Goal: Task Accomplishment & Management: Use online tool/utility

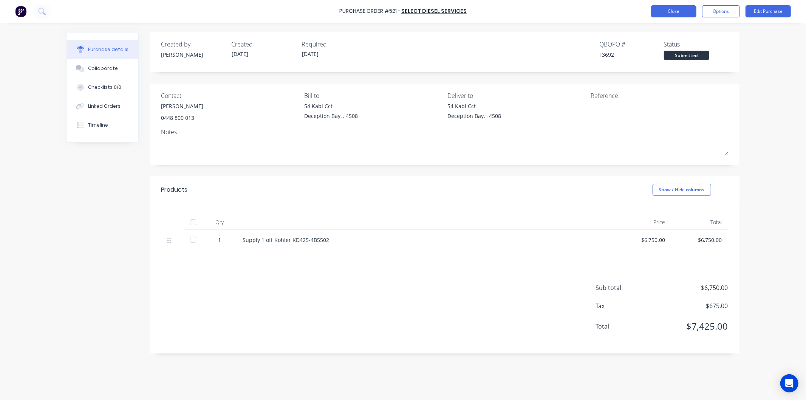
click at [682, 12] on button "Close" at bounding box center [673, 11] width 45 height 12
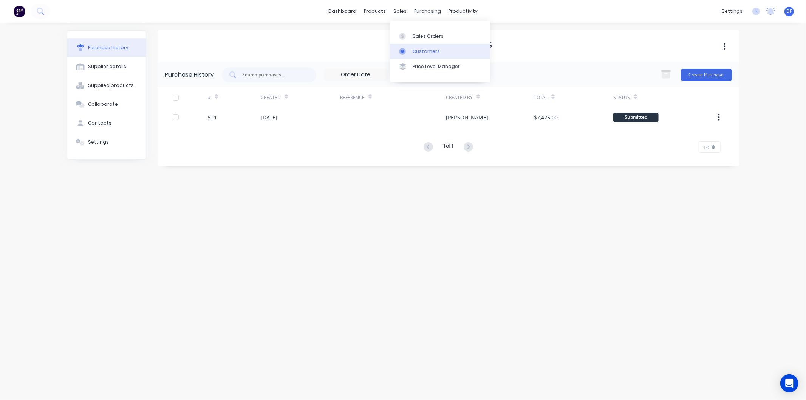
click at [417, 48] on div "Customers" at bounding box center [426, 51] width 27 height 7
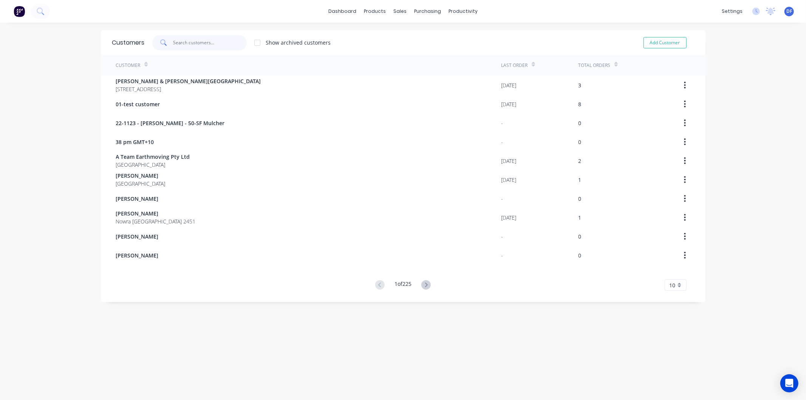
click at [203, 39] on input "text" at bounding box center [210, 42] width 74 height 15
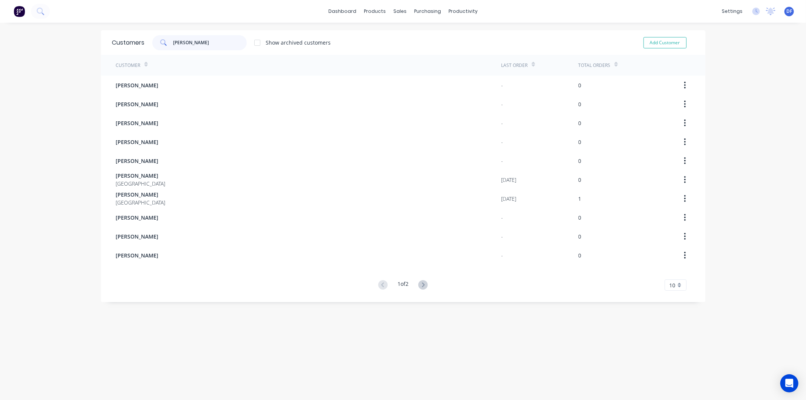
type input "[PERSON_NAME]"
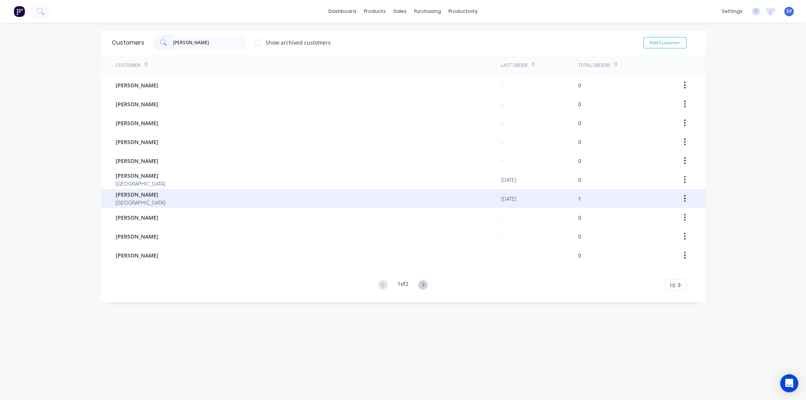
click at [138, 195] on span "[PERSON_NAME]" at bounding box center [141, 194] width 50 height 8
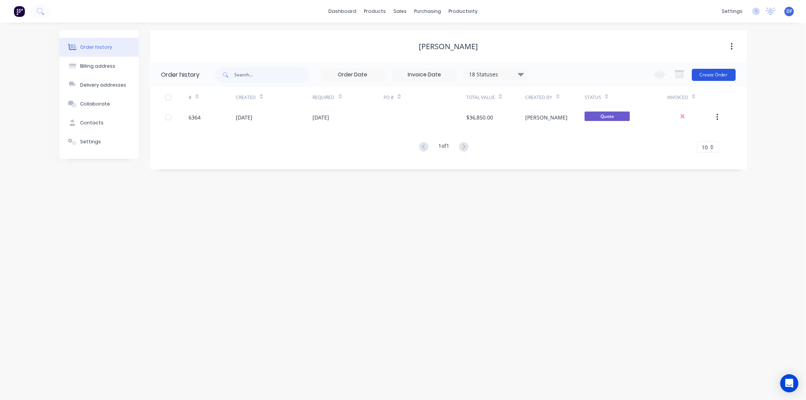
click at [715, 74] on button "Create Order" at bounding box center [714, 75] width 44 height 12
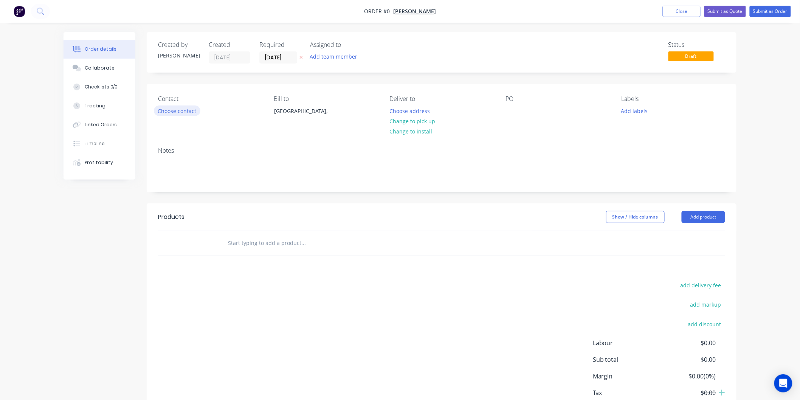
click at [170, 111] on button "Choose contact" at bounding box center [177, 110] width 46 height 10
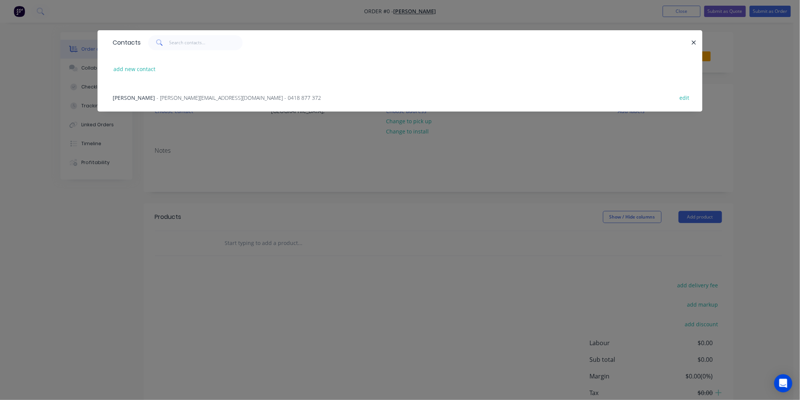
click at [190, 97] on span "- [PERSON_NAME][EMAIL_ADDRESS][DOMAIN_NAME] - 0418 877 372" at bounding box center [238, 97] width 164 height 7
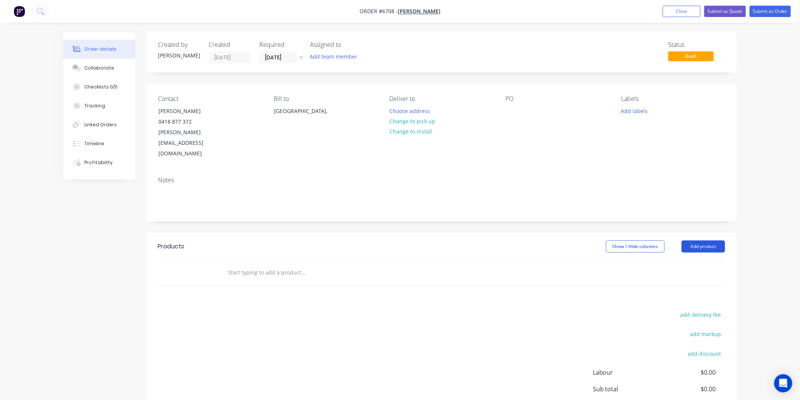
click at [700, 240] on button "Add product" at bounding box center [702, 246] width 43 height 12
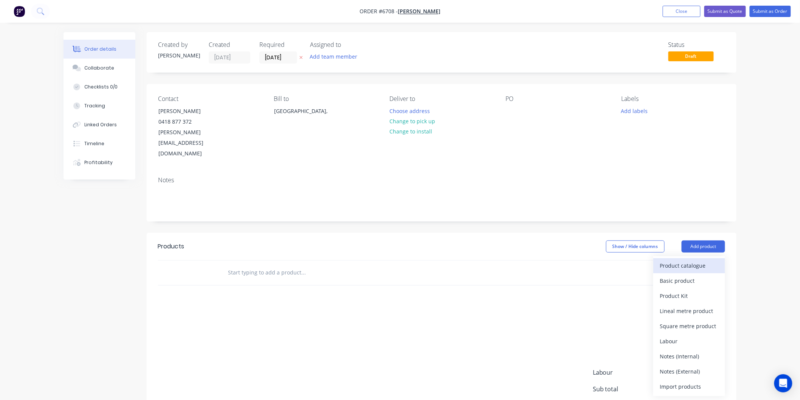
click at [682, 260] on div "Product catalogue" at bounding box center [689, 265] width 58 height 11
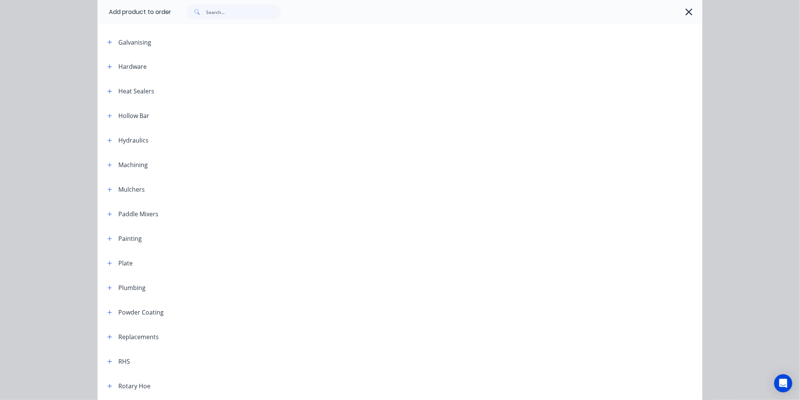
scroll to position [588, 0]
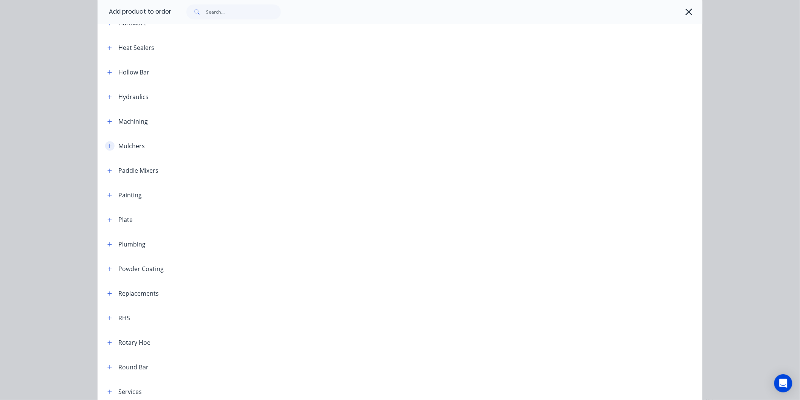
click at [107, 144] on icon "button" at bounding box center [109, 146] width 5 height 5
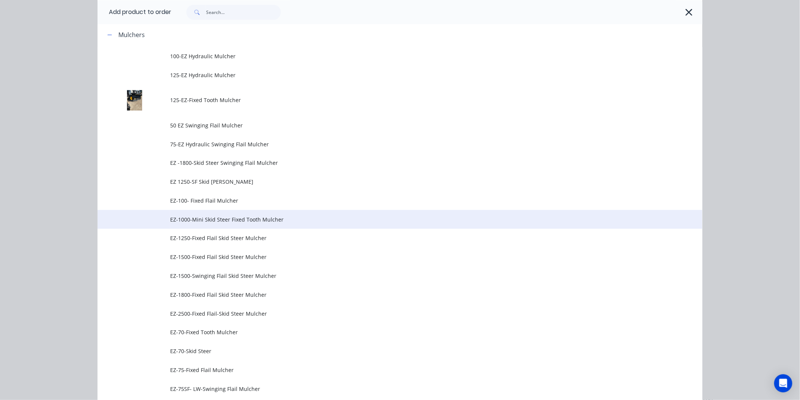
scroll to position [714, 0]
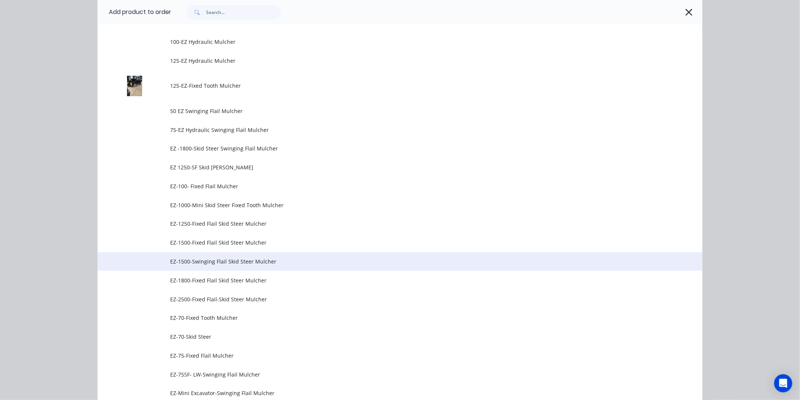
click at [224, 261] on span "EZ-1500-Swinging Flail Skid Steer Mulcher" at bounding box center [383, 261] width 426 height 8
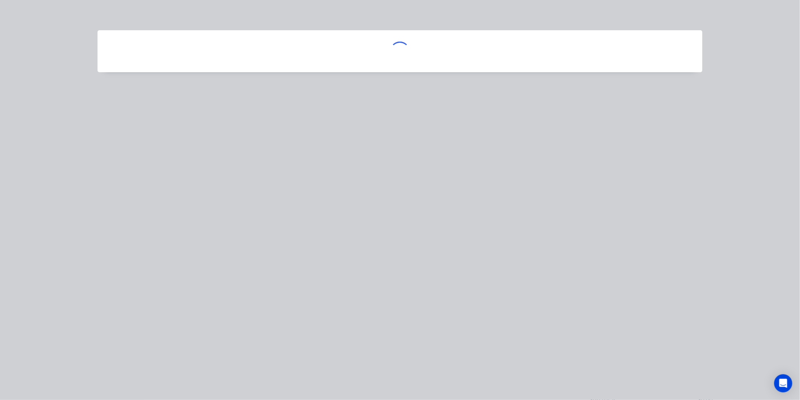
scroll to position [0, 0]
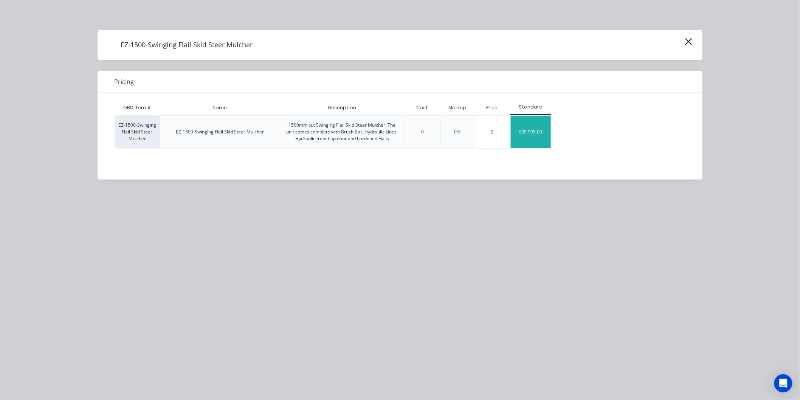
click at [535, 131] on div "$35,995.00" at bounding box center [531, 132] width 40 height 33
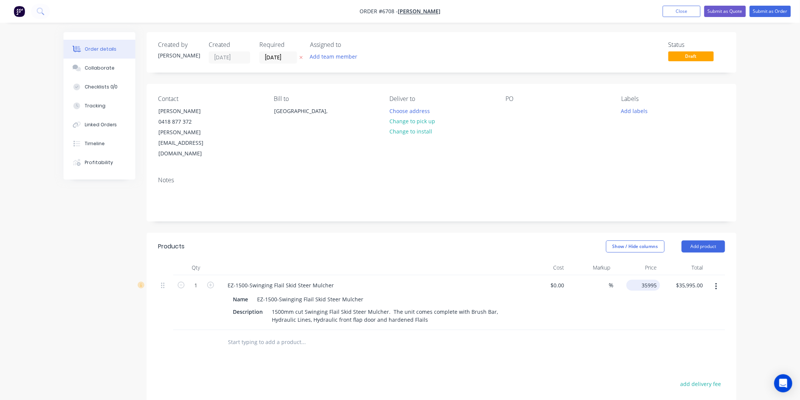
click at [638, 280] on div "35995 $35,995.00" at bounding box center [643, 285] width 34 height 11
click at [649, 280] on input "35995" at bounding box center [650, 285] width 19 height 11
type input "$38,995.00"
click at [650, 289] on div "$38,995.00 38995" at bounding box center [636, 302] width 46 height 55
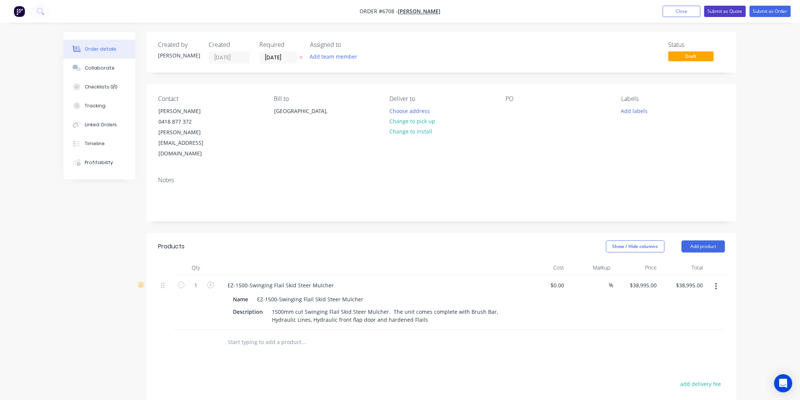
click at [731, 9] on button "Submit as Quote" at bounding box center [725, 11] width 42 height 11
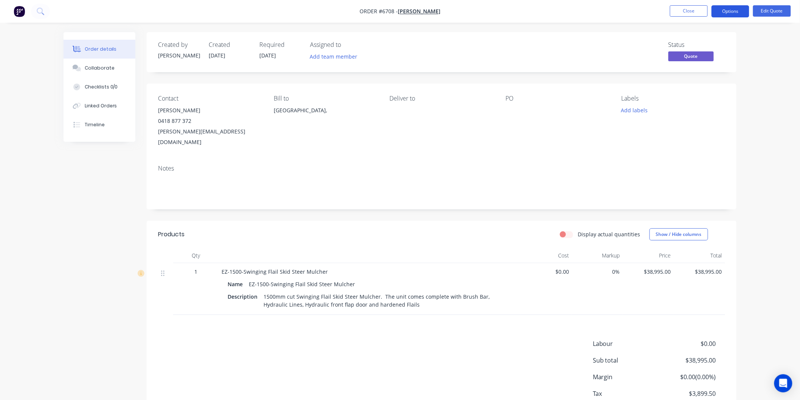
click at [724, 13] on button "Options" at bounding box center [730, 11] width 38 height 12
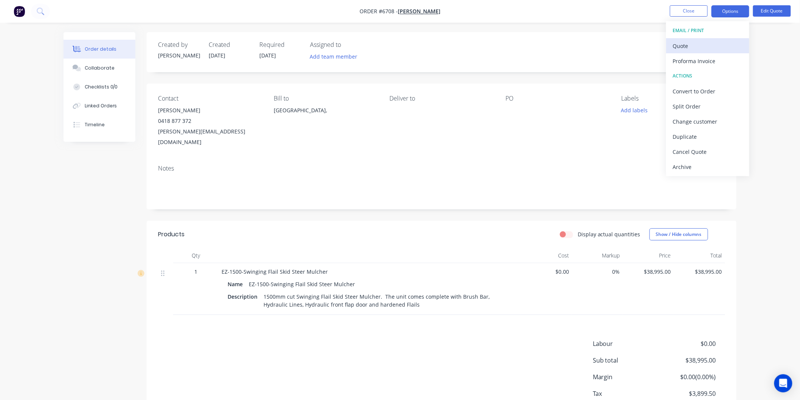
click at [687, 44] on div "Quote" at bounding box center [708, 45] width 70 height 11
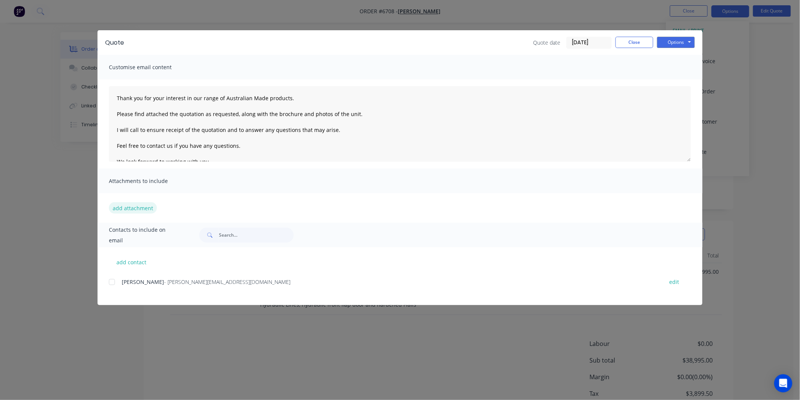
click at [119, 207] on button "add attachment" at bounding box center [133, 207] width 48 height 11
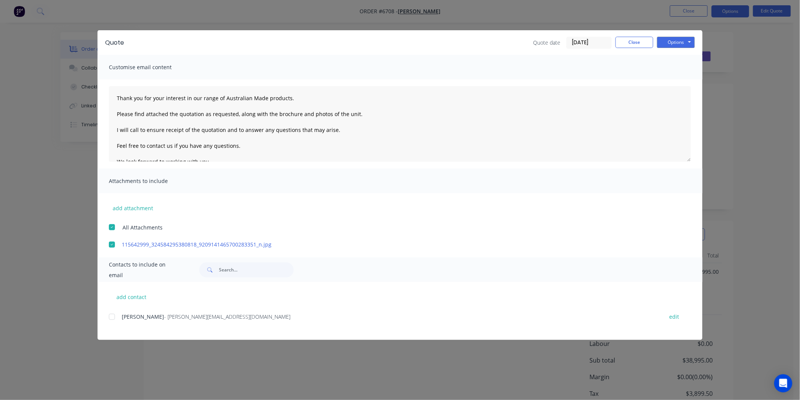
click at [113, 243] on div at bounding box center [111, 244] width 15 height 15
click at [130, 207] on button "add attachment" at bounding box center [133, 207] width 48 height 11
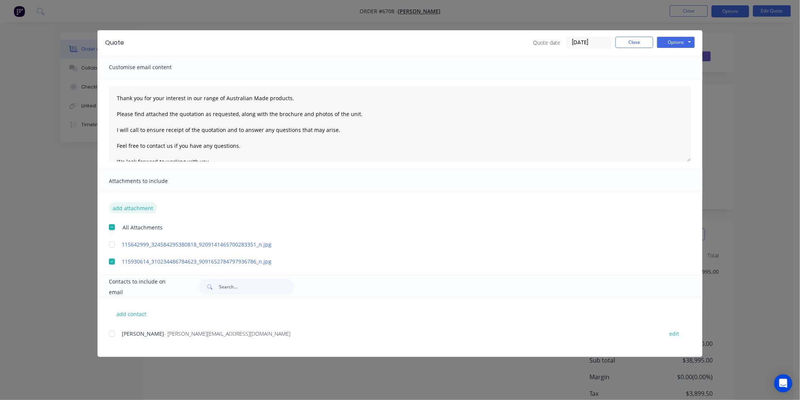
click at [130, 208] on button "add attachment" at bounding box center [133, 207] width 48 height 11
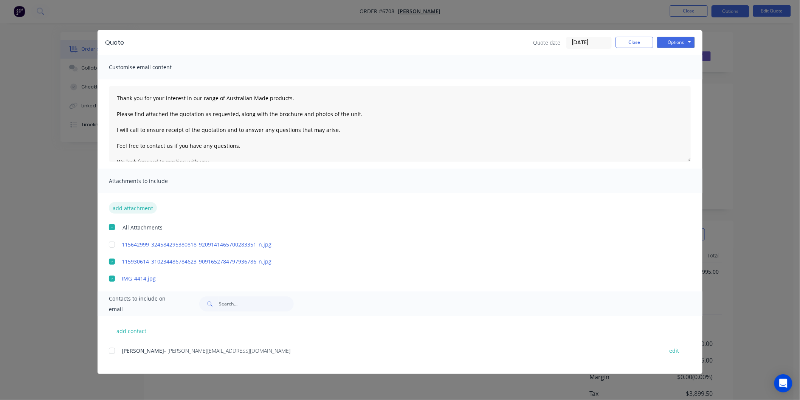
click at [130, 205] on button "add attachment" at bounding box center [133, 207] width 48 height 11
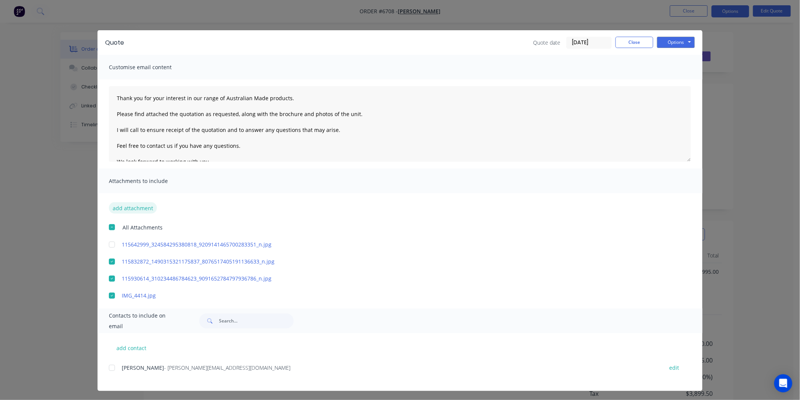
click at [125, 208] on button "add attachment" at bounding box center [133, 207] width 48 height 11
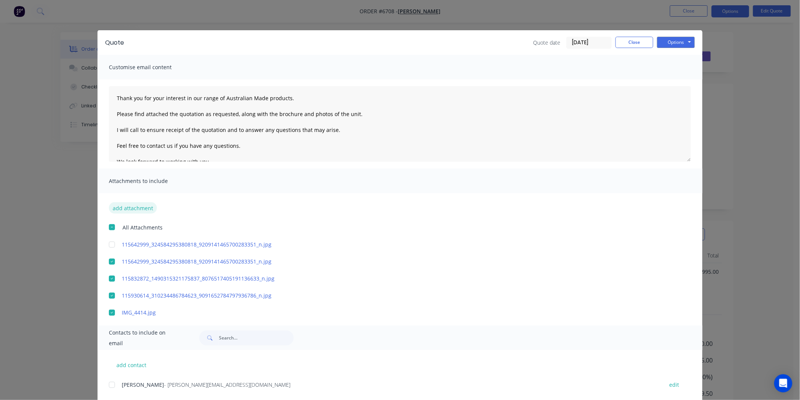
click at [128, 210] on button "add attachment" at bounding box center [133, 207] width 48 height 11
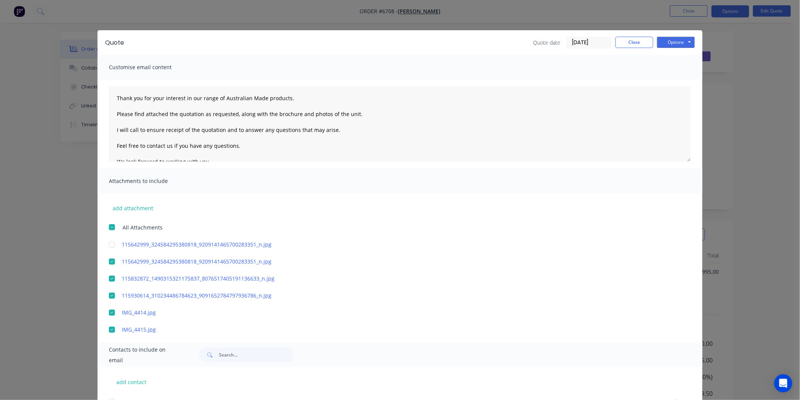
click at [142, 225] on span "All Attachments" at bounding box center [142, 227] width 40 height 8
click at [133, 209] on button "add attachment" at bounding box center [133, 207] width 48 height 11
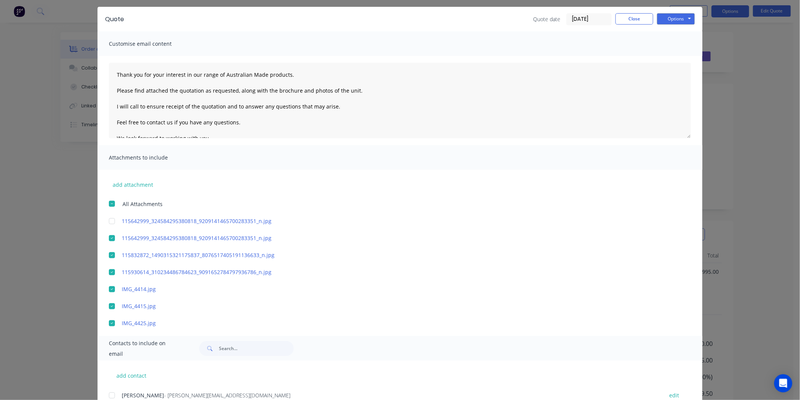
scroll to position [42, 0]
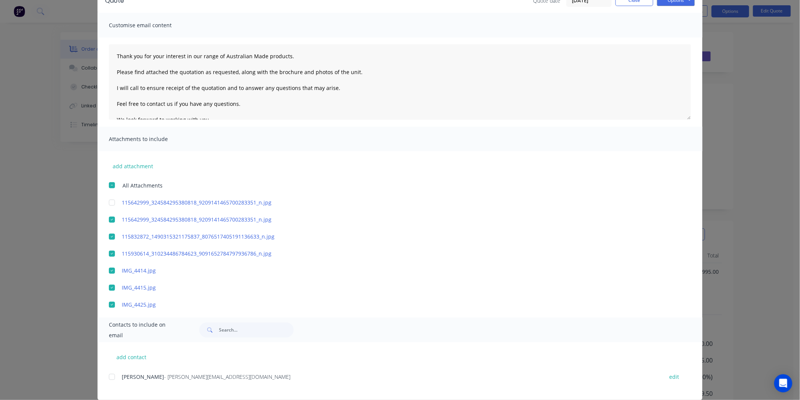
click at [108, 376] on div at bounding box center [111, 376] width 15 height 15
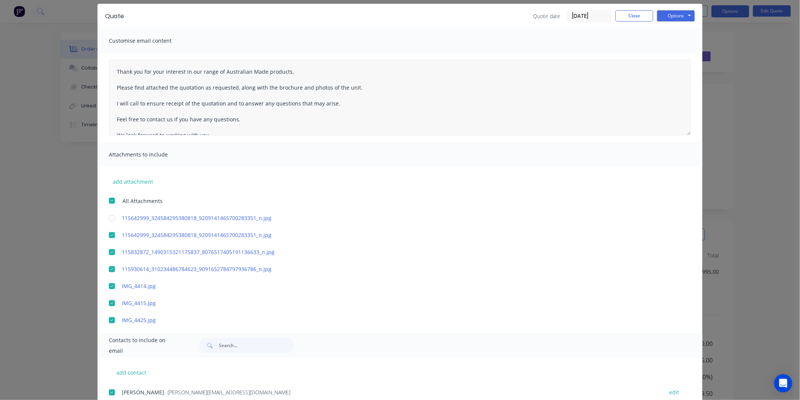
scroll to position [0, 0]
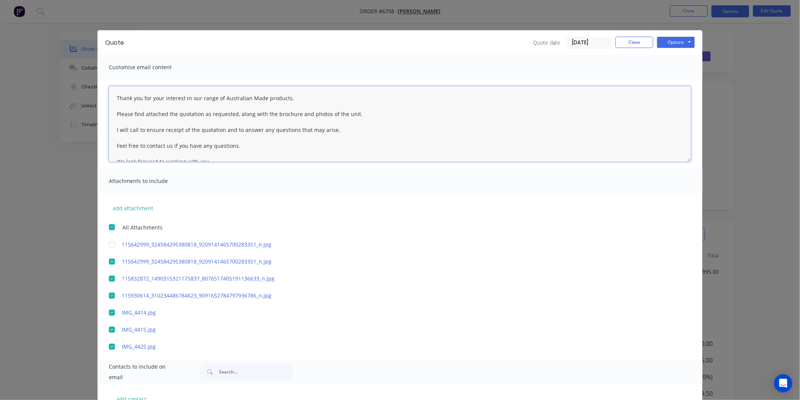
click at [110, 96] on textarea "Thank you for your interest in our range of Australian Made products. Please fi…" at bounding box center [400, 124] width 582 height 76
click at [122, 99] on textarea "Thank you for your interest in our range of Australian Made products. Please fi…" at bounding box center [400, 124] width 582 height 76
click at [675, 39] on button "Options" at bounding box center [676, 42] width 38 height 11
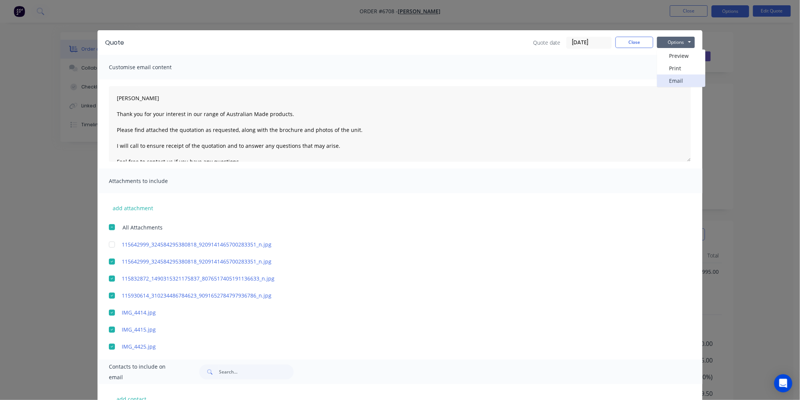
click at [678, 81] on button "Email" at bounding box center [681, 80] width 48 height 12
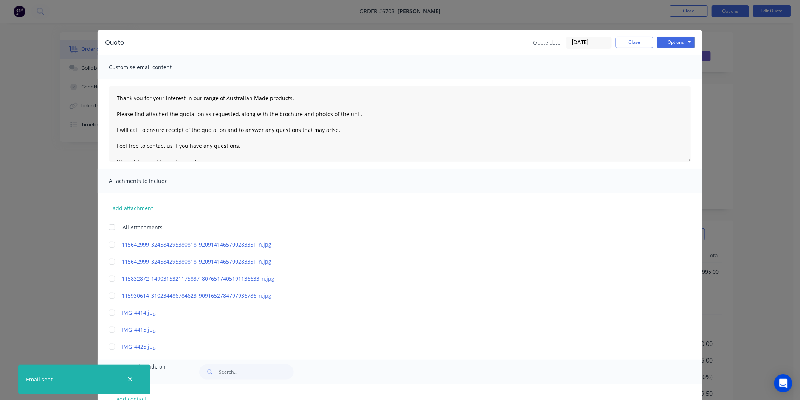
type textarea "Thank you for your interest in our range of Australian Made products. Please fi…"
click at [624, 43] on button "Close" at bounding box center [634, 42] width 38 height 11
